Goal: Task Accomplishment & Management: Manage account settings

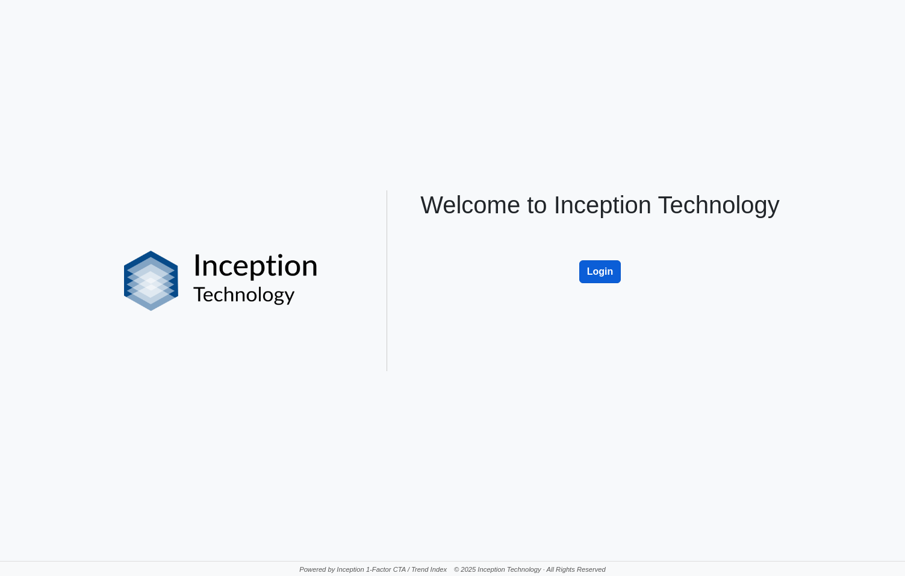
click at [600, 274] on button "Login" at bounding box center [600, 271] width 42 height 23
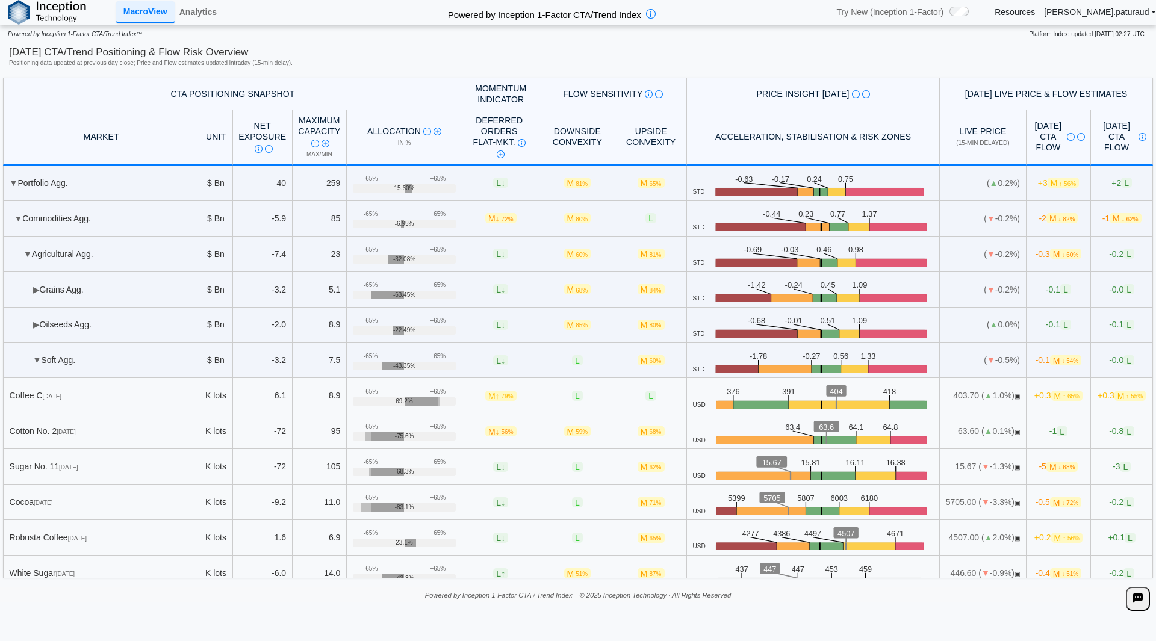
scroll to position [41, 0]
